Goal: Transaction & Acquisition: Purchase product/service

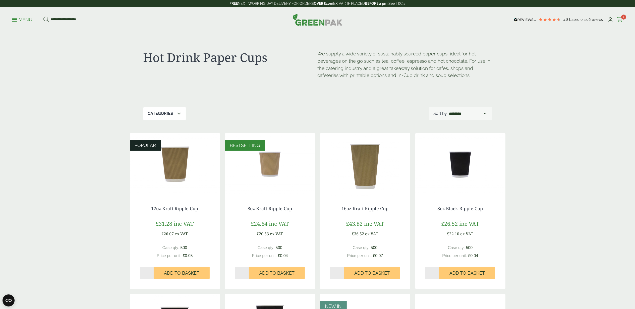
click at [621, 18] on span "1" at bounding box center [623, 17] width 5 height 5
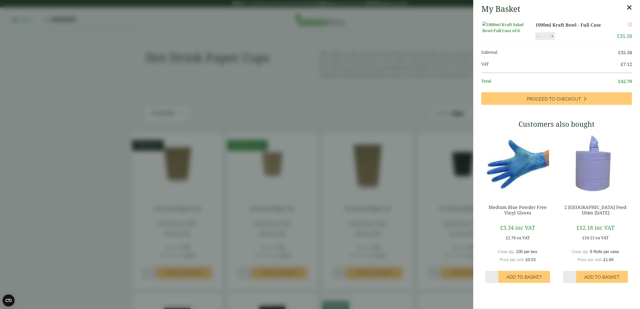
click at [536, 38] on button "-" at bounding box center [538, 36] width 4 height 4
click at [562, 40] on button "Update" at bounding box center [568, 37] width 25 height 8
click at [411, 74] on aside "My Basket 1090ml Kraft Bowl - Full Case 1090ml Kraft Bowl - Full Case quantity …" at bounding box center [320, 154] width 640 height 309
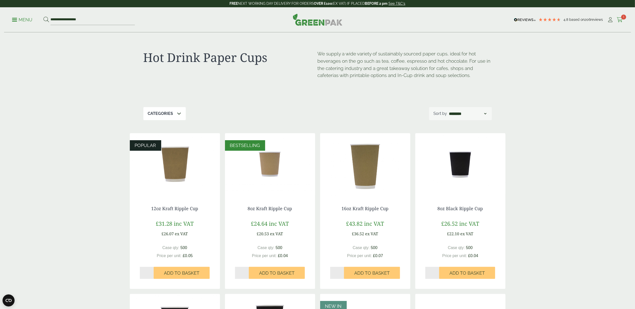
click at [624, 18] on span "1" at bounding box center [623, 17] width 5 height 5
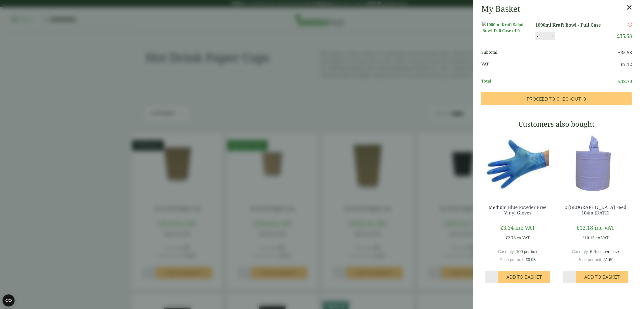
click at [536, 38] on button "-" at bounding box center [538, 36] width 4 height 4
click at [564, 44] on li "1090ml Kraft Bowl - Full Case 1090ml Kraft Bowl - Full Case quantity - * + Upda…" at bounding box center [556, 31] width 151 height 27
click at [564, 40] on button "Update" at bounding box center [568, 37] width 25 height 8
type input "*"
click at [427, 86] on aside "My Basket 1090ml Kraft Bowl - Full Case 1090ml Kraft Bowl - Full Case quantity …" at bounding box center [320, 154] width 640 height 309
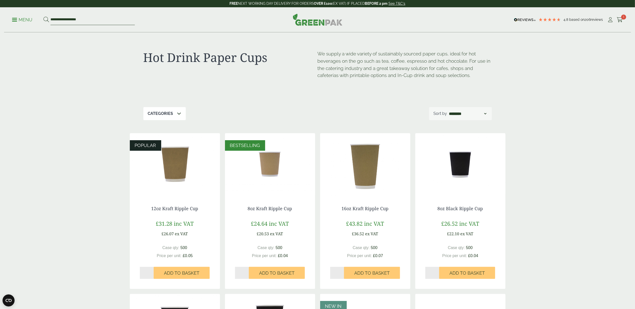
click at [97, 20] on input "**********" at bounding box center [92, 20] width 84 height 11
drag, startPoint x: 97, startPoint y: 20, endPoint x: 45, endPoint y: 22, distance: 51.5
click at [45, 22] on form "**********" at bounding box center [88, 20] width 91 height 11
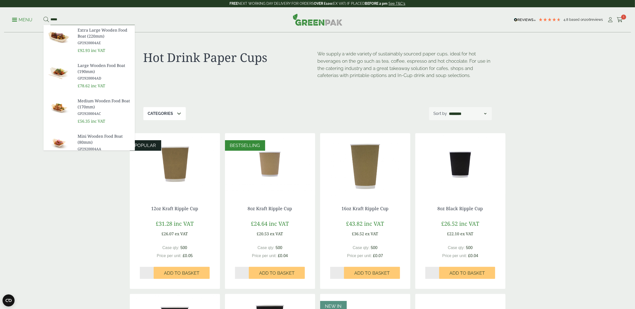
type input "*****"
click at [43, 17] on button at bounding box center [46, 20] width 6 height 7
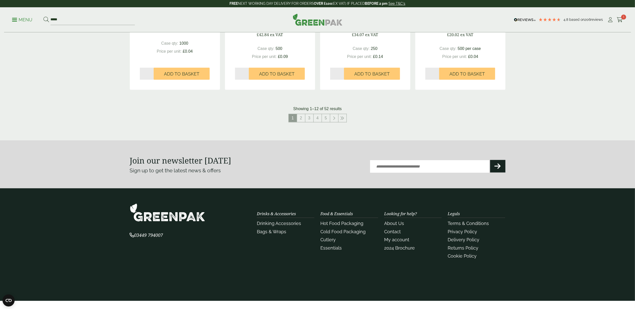
scroll to position [535, 0]
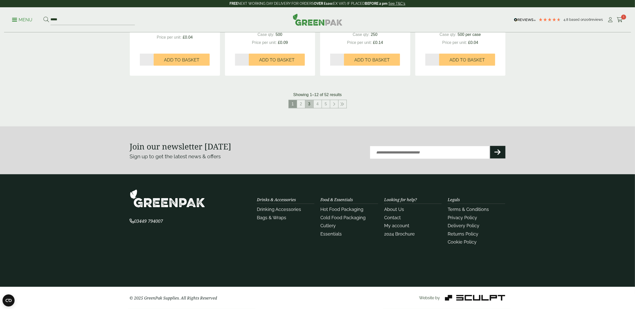
click at [308, 108] on link "3" at bounding box center [309, 104] width 8 height 8
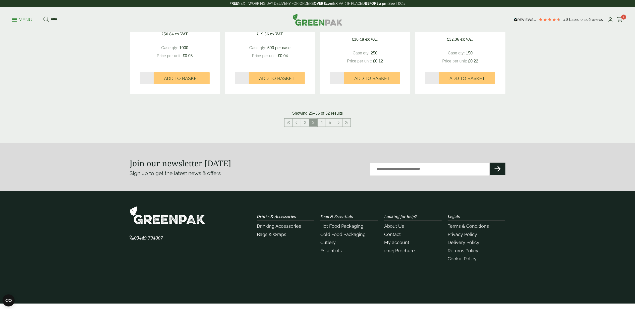
scroll to position [533, 0]
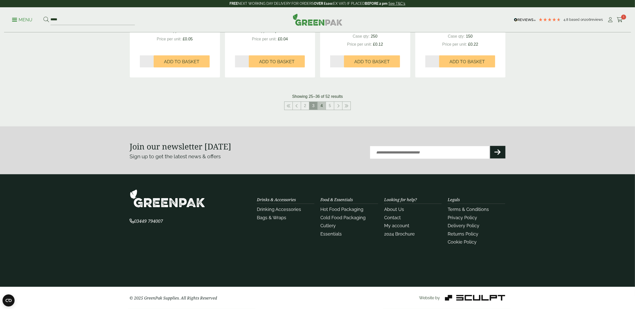
click at [321, 106] on link "4" at bounding box center [322, 106] width 8 height 8
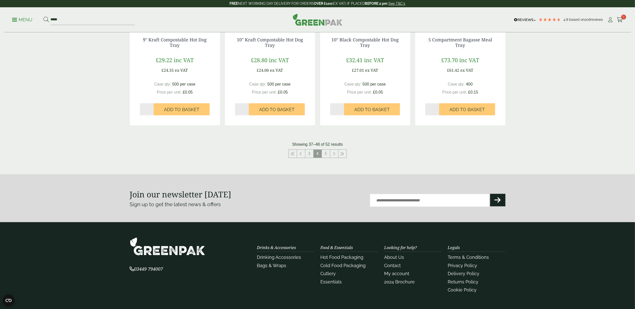
scroll to position [533, 0]
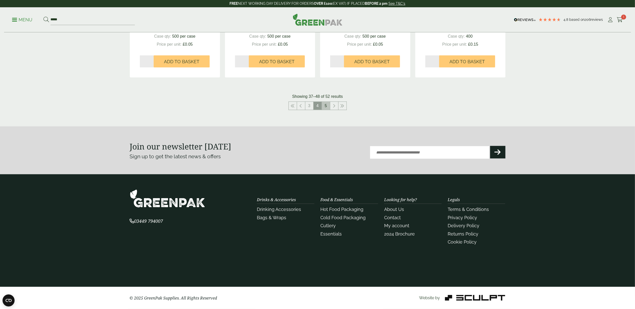
click at [327, 106] on link "5" at bounding box center [326, 106] width 8 height 8
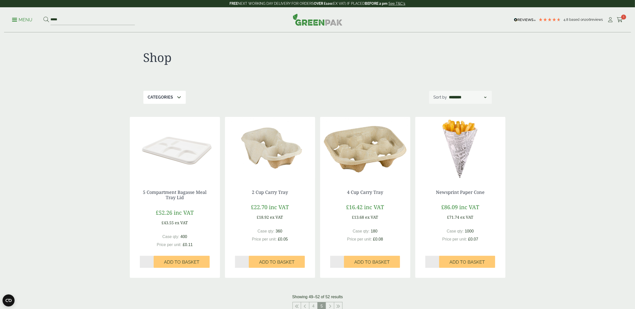
scroll to position [201, 0]
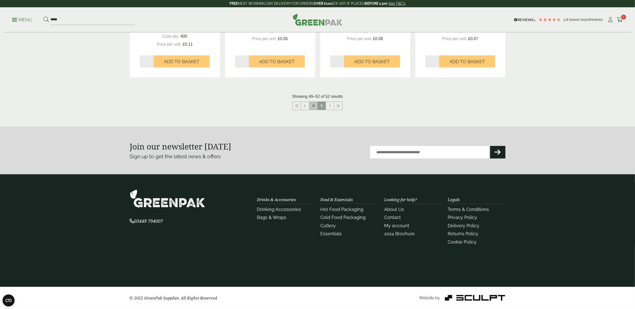
click at [312, 107] on link "4" at bounding box center [313, 106] width 8 height 8
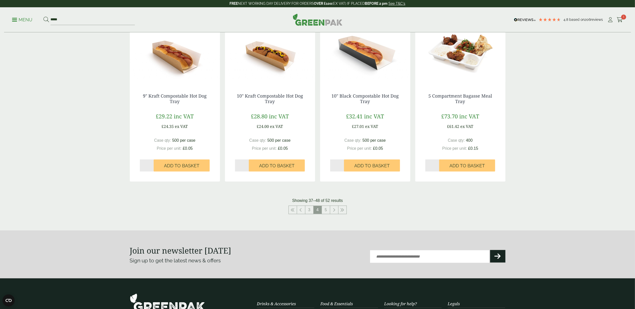
scroll to position [469, 0]
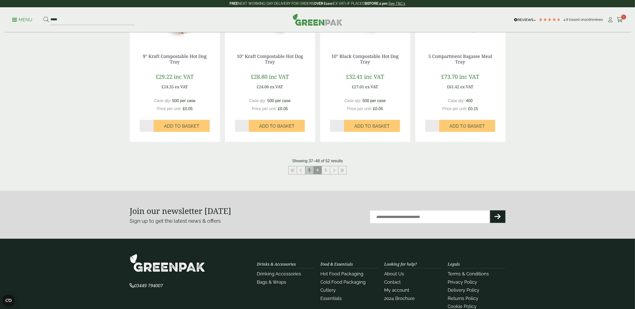
click at [308, 172] on link "3" at bounding box center [309, 171] width 8 height 8
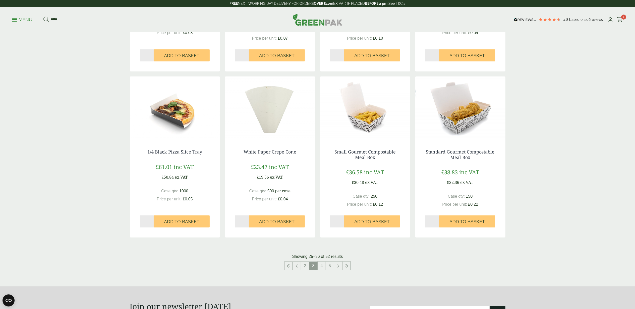
scroll to position [402, 0]
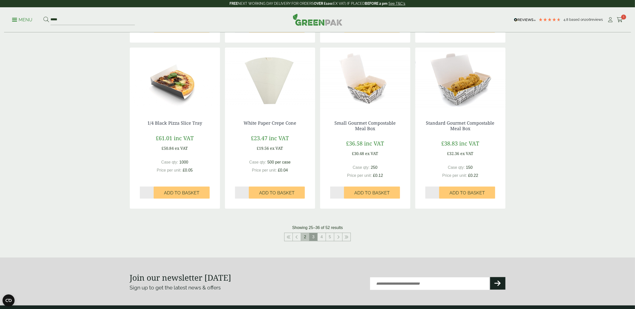
click at [304, 236] on link "2" at bounding box center [305, 237] width 8 height 8
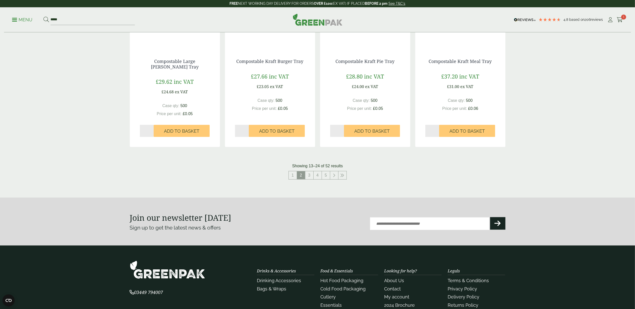
scroll to position [469, 0]
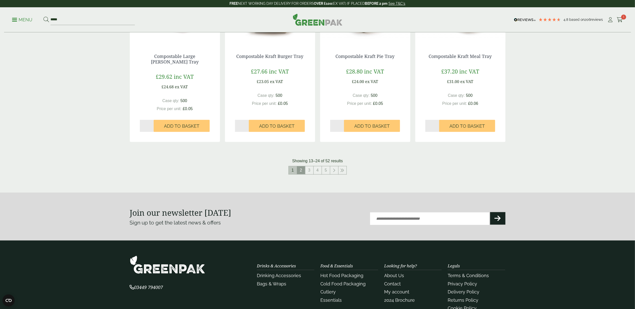
click at [291, 169] on link "1" at bounding box center [293, 171] width 8 height 8
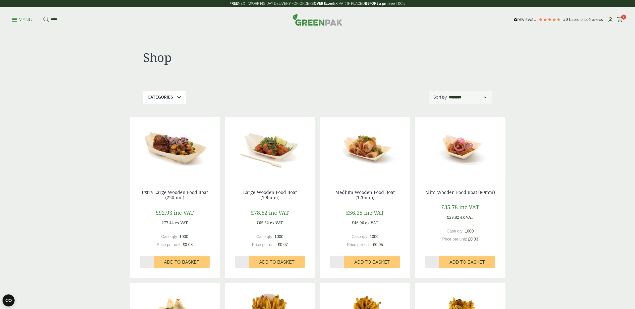
click at [72, 23] on input "*****" at bounding box center [92, 20] width 84 height 11
type input "*"
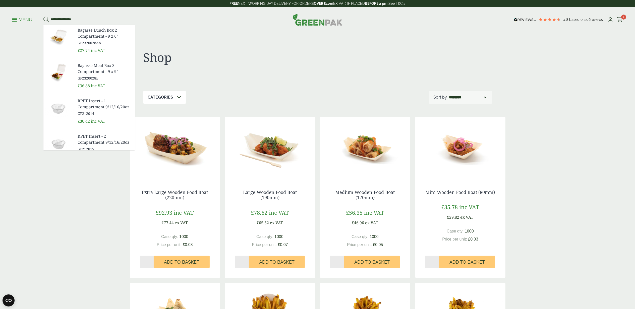
type input "**********"
click at [43, 17] on button at bounding box center [46, 20] width 6 height 7
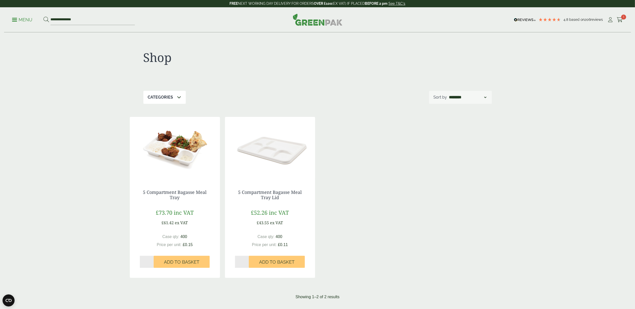
click at [180, 160] on img at bounding box center [175, 148] width 90 height 63
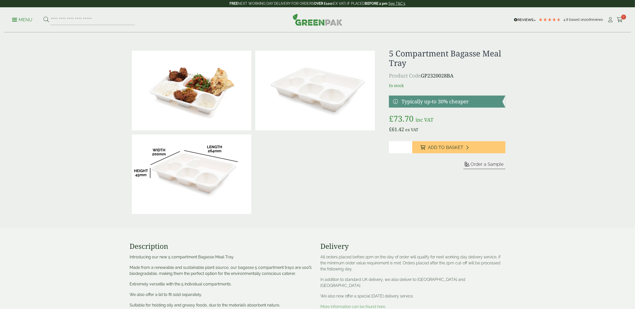
click at [189, 99] on img at bounding box center [192, 91] width 120 height 80
drag, startPoint x: 228, startPoint y: 175, endPoint x: 330, endPoint y: 190, distance: 102.8
click at [330, 190] on div at bounding box center [253, 133] width 247 height 168
click at [119, 21] on input "search" at bounding box center [92, 20] width 84 height 11
type input "*****"
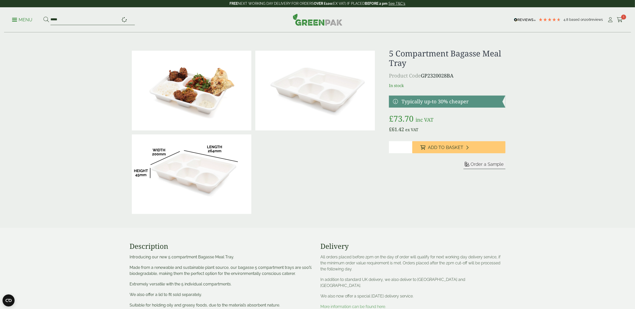
click at [43, 17] on button at bounding box center [46, 20] width 6 height 7
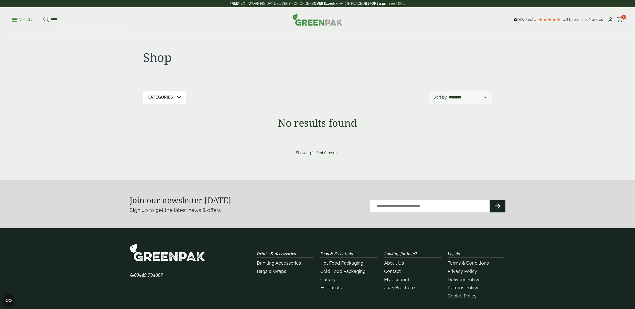
click at [73, 20] on input "*****" at bounding box center [92, 20] width 84 height 11
drag, startPoint x: 73, startPoint y: 20, endPoint x: 44, endPoint y: 23, distance: 28.5
click at [44, 23] on form "*****" at bounding box center [88, 20] width 91 height 11
type input "****"
click at [43, 17] on button at bounding box center [46, 20] width 6 height 7
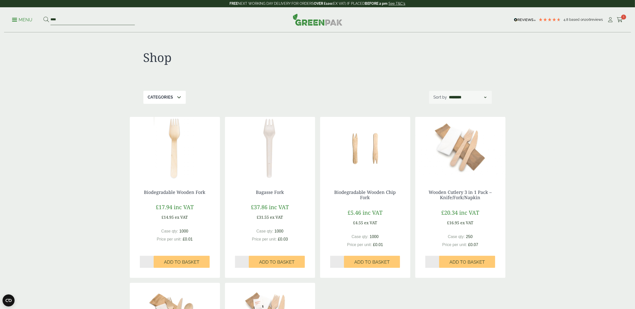
click at [65, 23] on input "****" at bounding box center [92, 20] width 84 height 11
click at [164, 94] on p "Categories" at bounding box center [160, 97] width 25 height 6
click at [151, 143] on ul "Bagasse (1) Bestsellers (1) Cutlery (6) [PERSON_NAME] & [PERSON_NAME] (6) Fish …" at bounding box center [175, 130] width 63 height 52
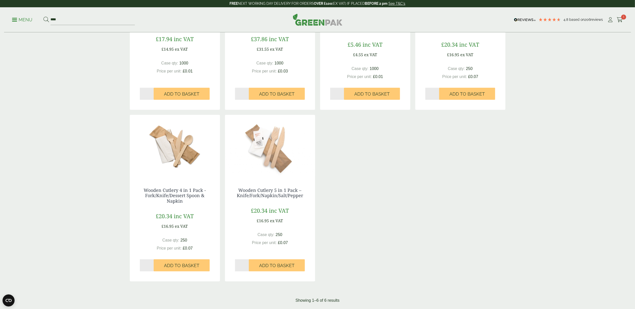
scroll to position [236, 0]
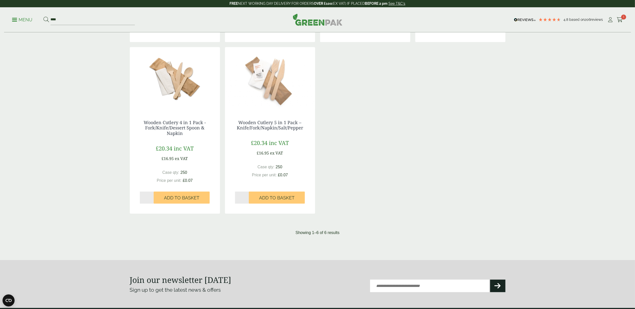
click at [335, 221] on div "Shop Categories 6 Bagasse (1) Bestsellers (1) Cutlery (6) [PERSON_NAME] & [PERS…" at bounding box center [318, 21] width 382 height 448
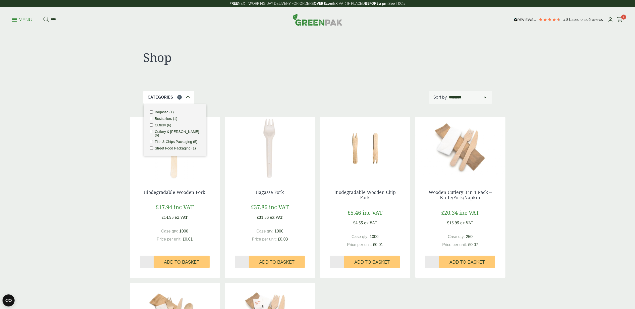
click at [258, 100] on div "Categories 6 Bagasse (1) Bestsellers (1) Cutlery (6) [PERSON_NAME] & [PERSON_NA…" at bounding box center [317, 97] width 349 height 13
click at [611, 21] on icon at bounding box center [611, 19] width 6 height 5
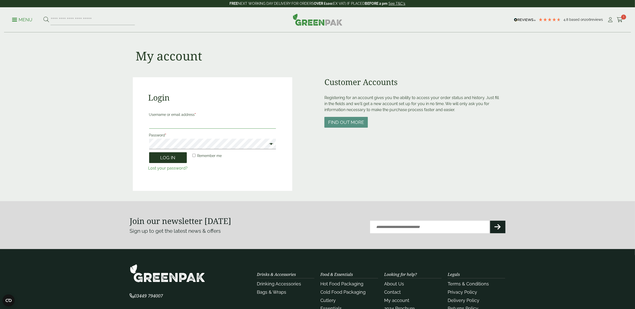
type input "**********"
click at [168, 159] on button "Log in" at bounding box center [168, 157] width 38 height 11
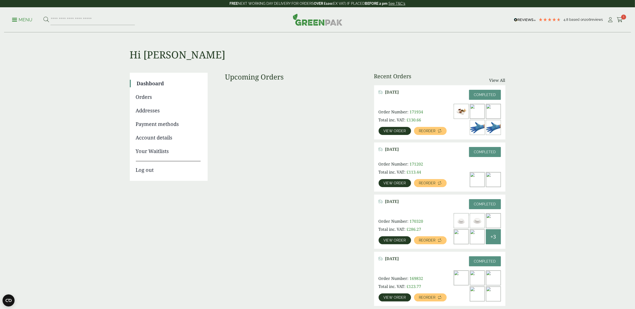
click at [478, 112] on img at bounding box center [477, 111] width 15 height 15
click at [395, 132] on span "View order" at bounding box center [395, 131] width 22 height 4
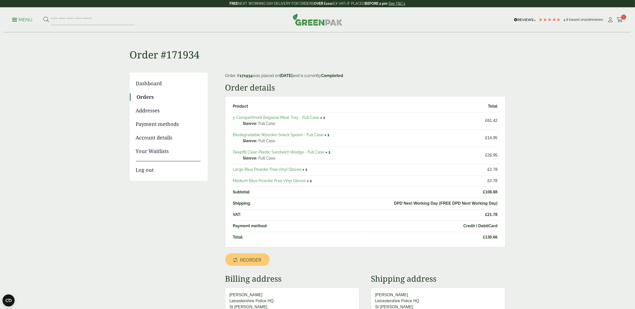
click at [285, 135] on link "Biodegradable Wooden Snack Spoon - Full Case" at bounding box center [278, 135] width 91 height 5
